Goal: Transaction & Acquisition: Purchase product/service

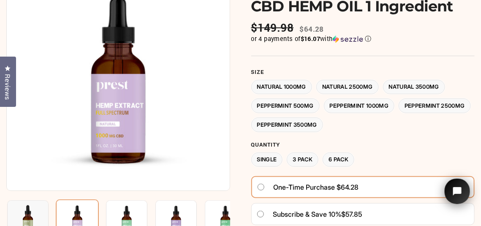
scroll to position [113, 0]
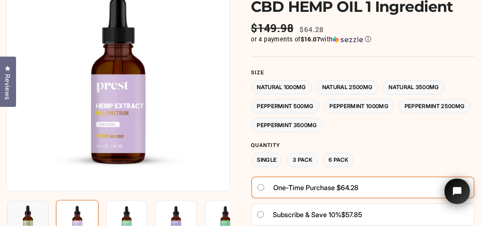
click at [398, 114] on label "Peppermint 2500MG" at bounding box center [434, 106] width 72 height 15
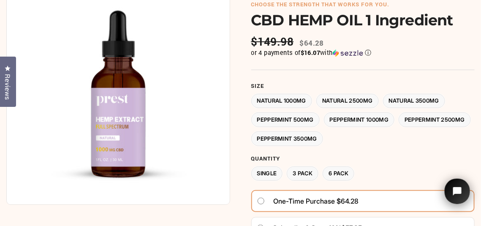
scroll to position [100, 0]
drag, startPoint x: 479, startPoint y: 22, endPoint x: 479, endPoint y: 38, distance: 16.0
click at [479, 38] on div at bounding box center [240, 183] width 481 height 447
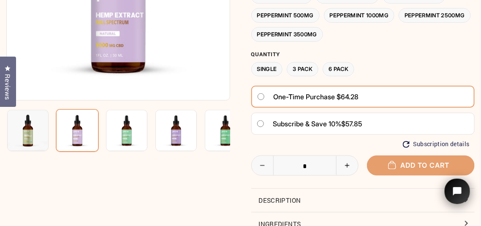
scroll to position [203, 0]
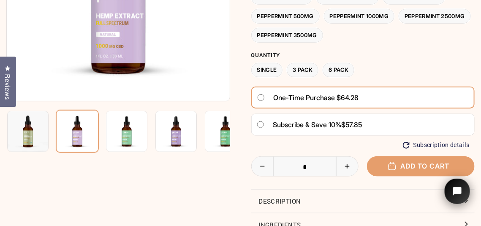
click at [127, 129] on img at bounding box center [126, 131] width 41 height 41
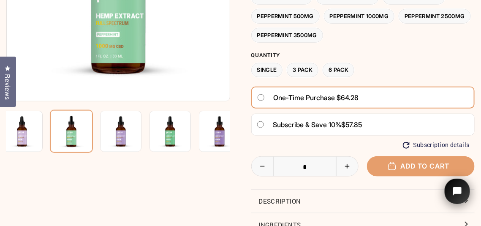
click at [171, 140] on img at bounding box center [169, 131] width 41 height 41
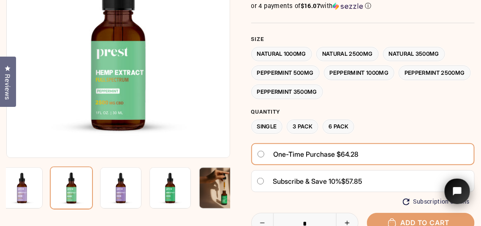
scroll to position [146, 0]
click at [398, 80] on label "Peppermint 2500MG" at bounding box center [434, 72] width 72 height 15
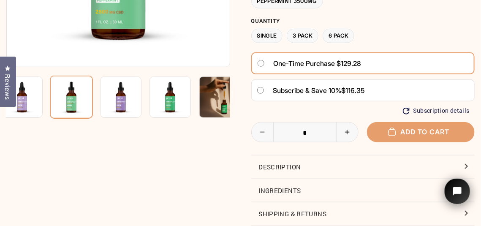
scroll to position [238, 0]
